Goal: Information Seeking & Learning: Learn about a topic

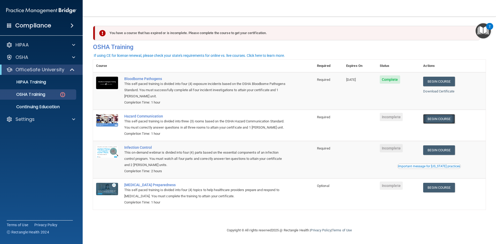
click at [437, 120] on link "Begin Course" at bounding box center [439, 119] width 32 height 10
click at [442, 149] on link "Begin Course" at bounding box center [439, 150] width 32 height 10
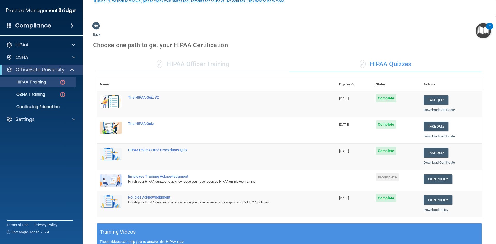
scroll to position [52, 0]
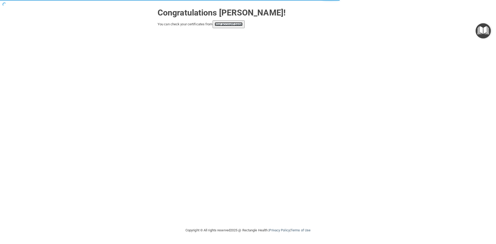
click at [233, 23] on link "your account page!" at bounding box center [229, 24] width 28 height 4
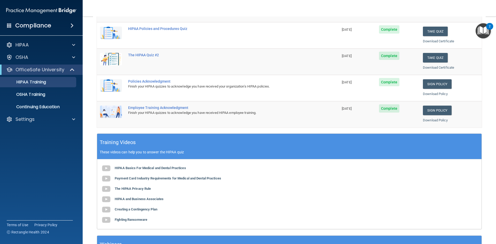
scroll to position [145, 0]
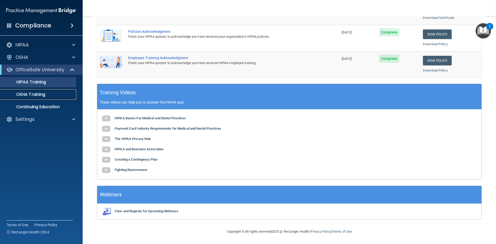
click at [32, 98] on link "OSHA Training" at bounding box center [35, 94] width 81 height 10
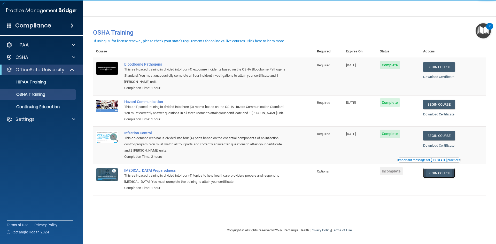
click at [446, 176] on link "Begin Course" at bounding box center [439, 173] width 32 height 10
